Goal: Communication & Community: Answer question/provide support

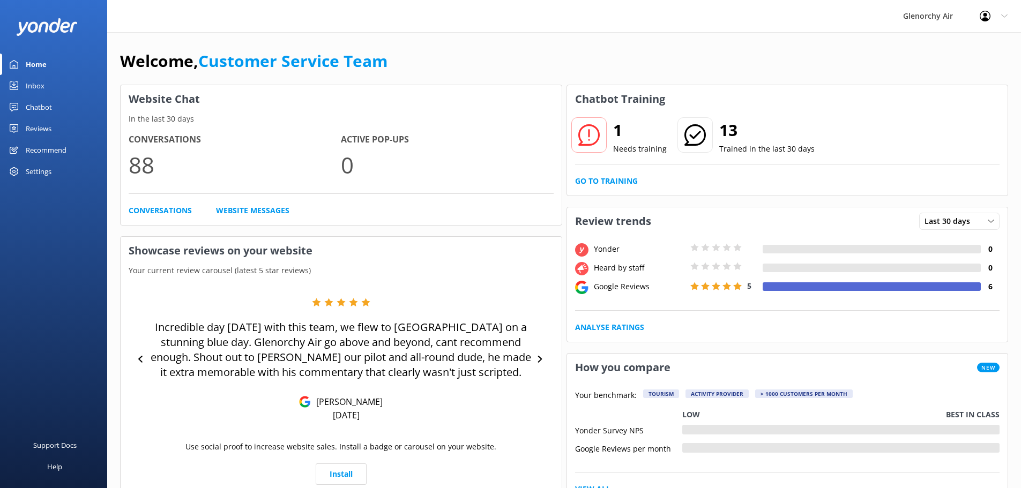
click at [40, 84] on div "Inbox" at bounding box center [35, 85] width 19 height 21
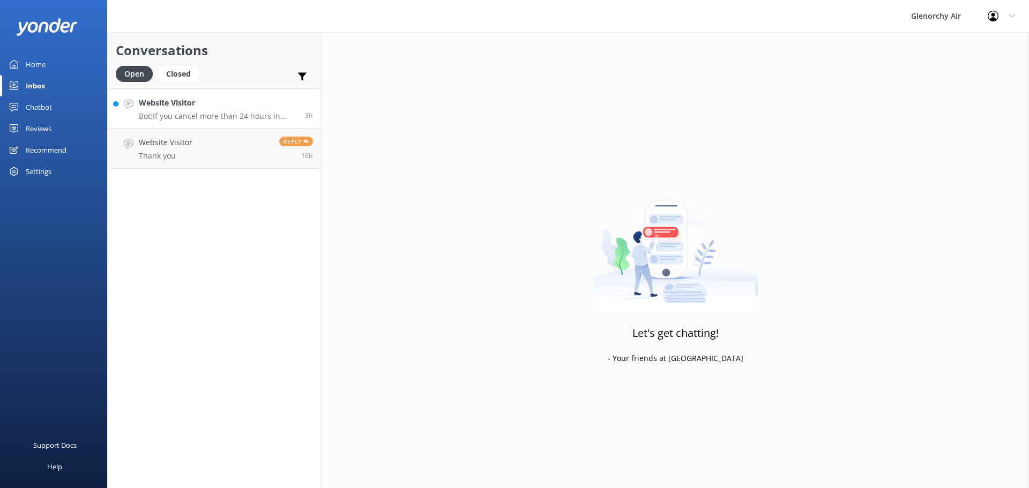
click at [199, 106] on h4 "Website Visitor" at bounding box center [218, 103] width 158 height 12
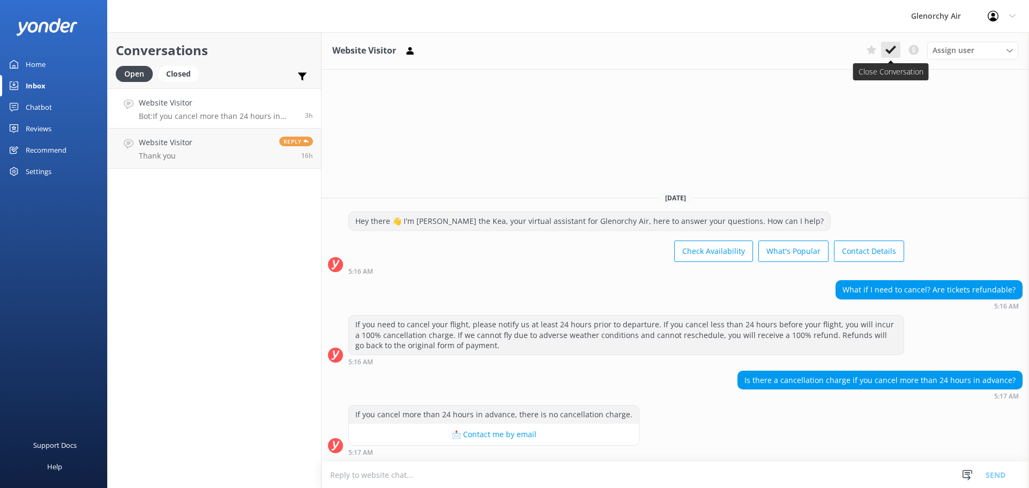
click at [891, 51] on use at bounding box center [890, 50] width 11 height 9
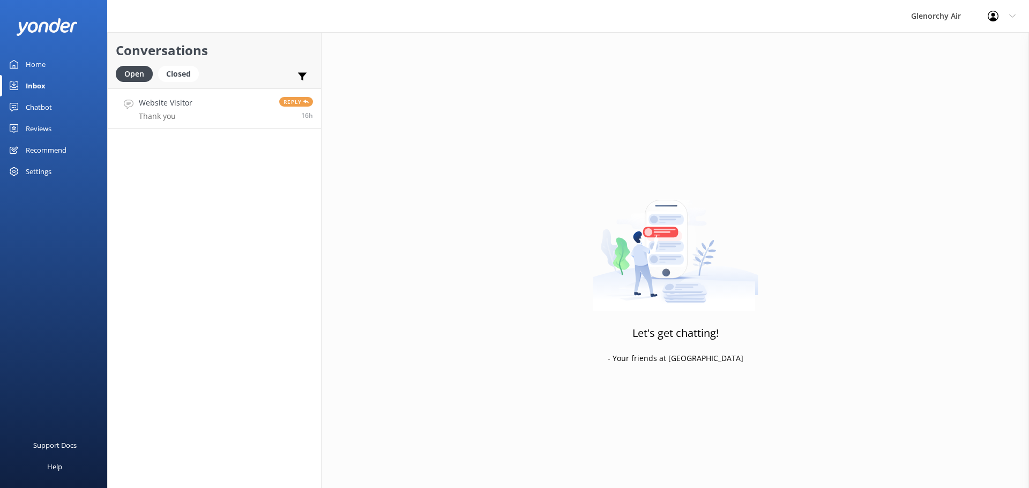
click at [212, 111] on link "Website Visitor Thank you Reply 16h" at bounding box center [214, 108] width 213 height 40
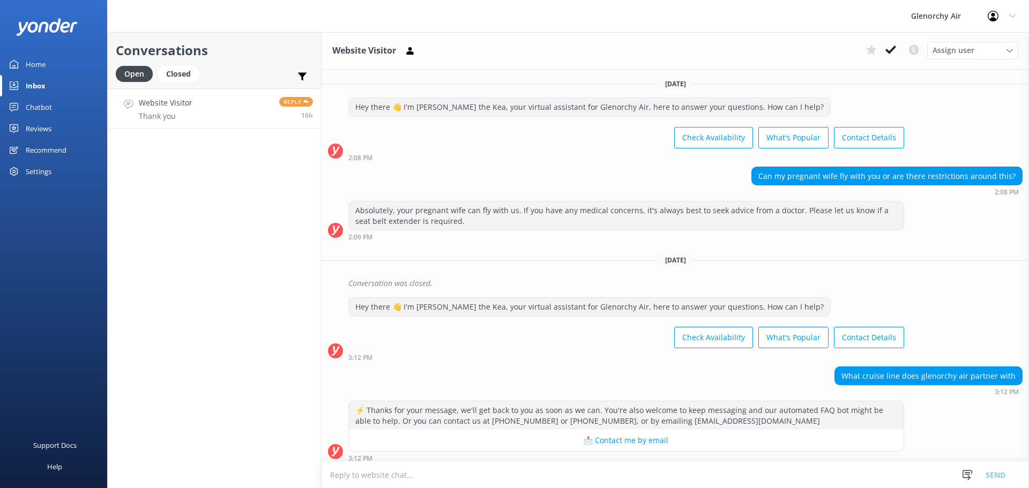
scroll to position [111, 0]
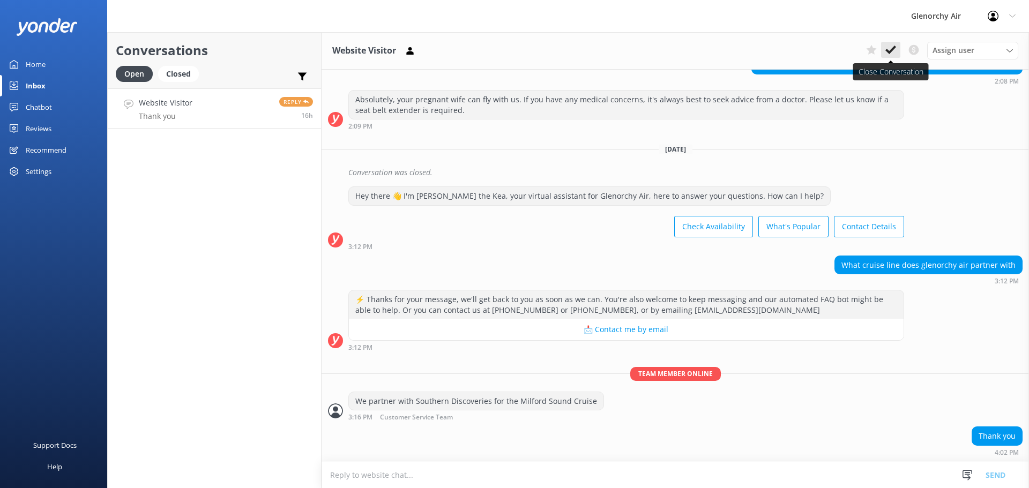
click at [890, 53] on use at bounding box center [890, 50] width 11 height 9
